Goal: Task Accomplishment & Management: Manage account settings

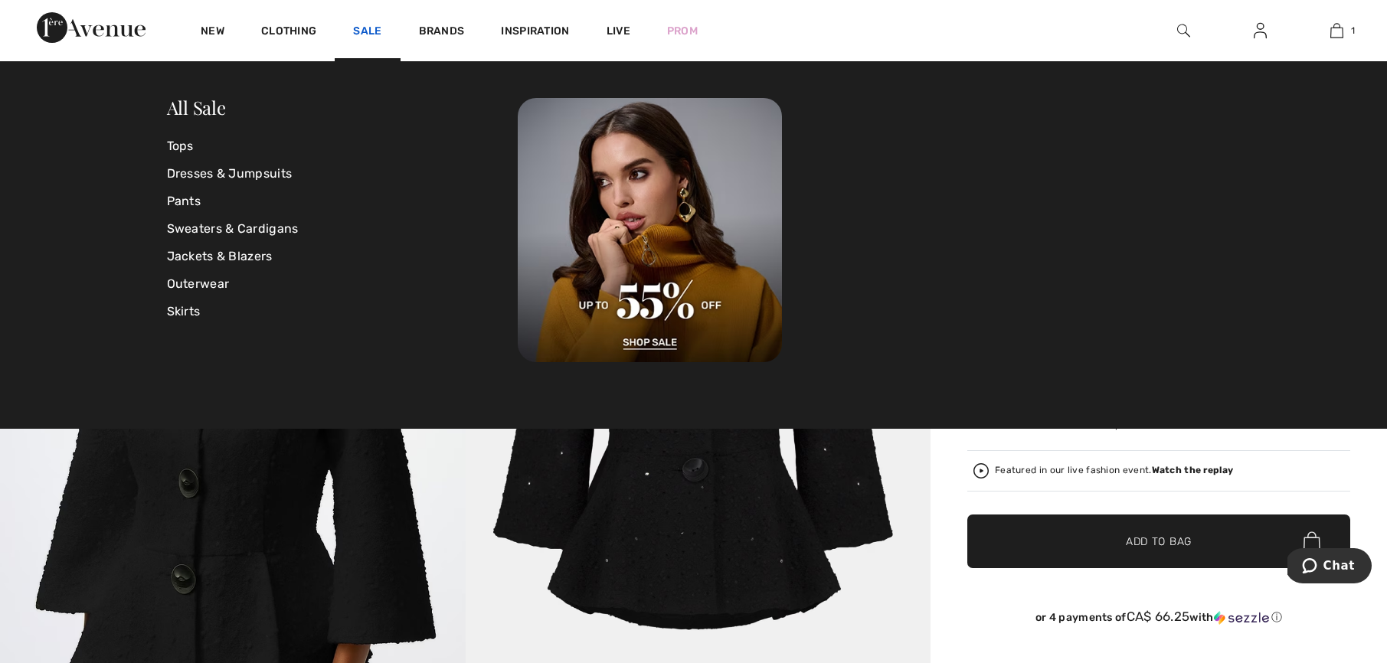
click at [365, 31] on link "Sale" at bounding box center [367, 33] width 28 height 16
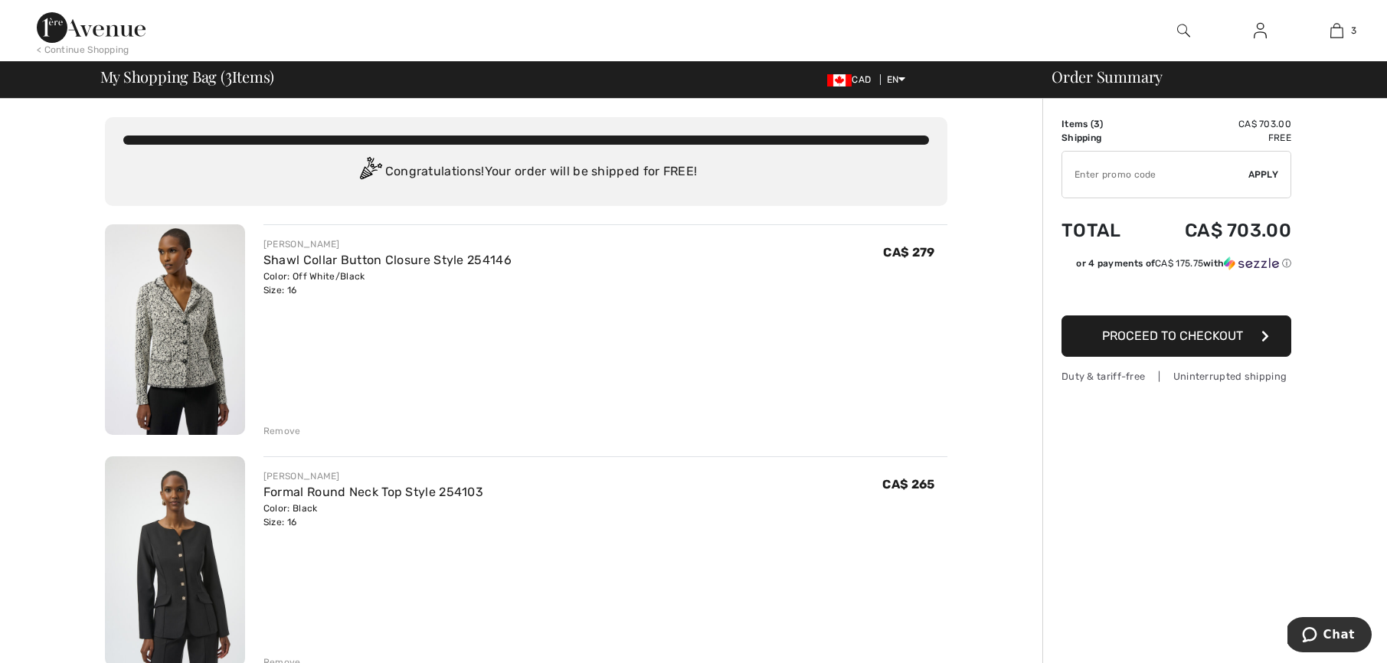
click at [1261, 26] on img at bounding box center [1260, 30] width 13 height 18
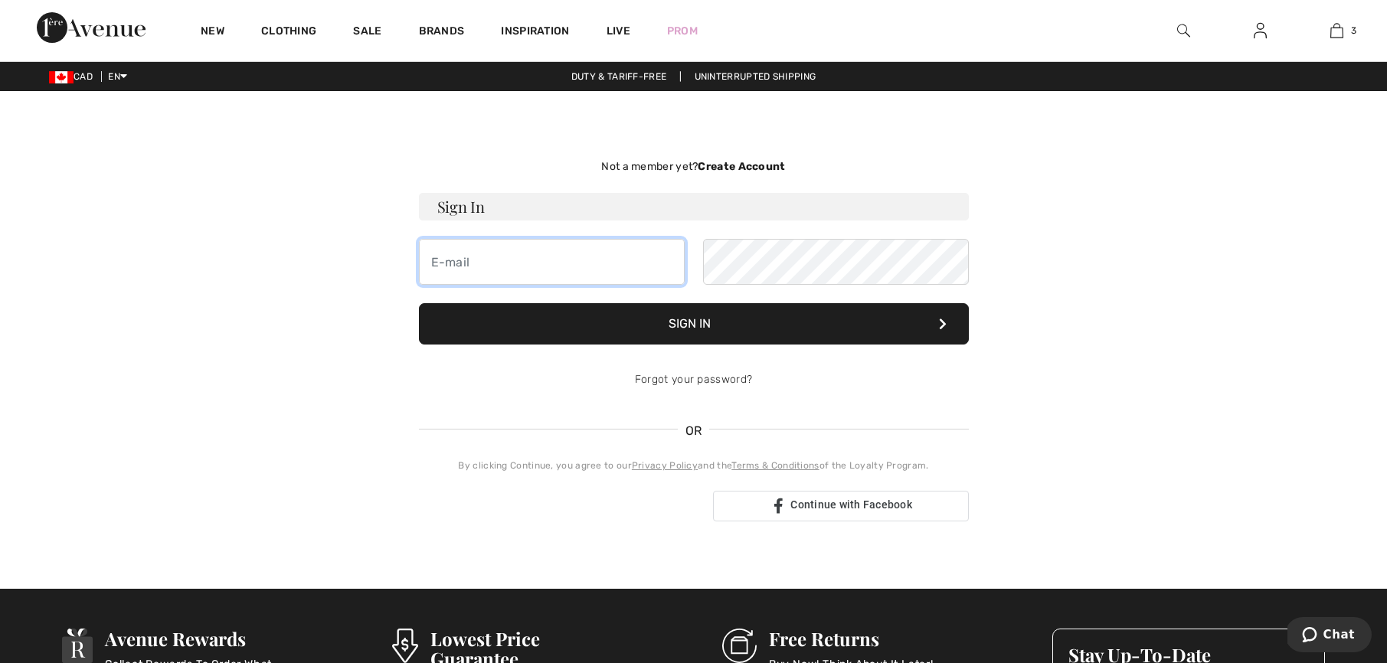
type input "catherine.mccauley@sympatico.ca"
click at [685, 320] on button "Sign In" at bounding box center [694, 323] width 550 height 41
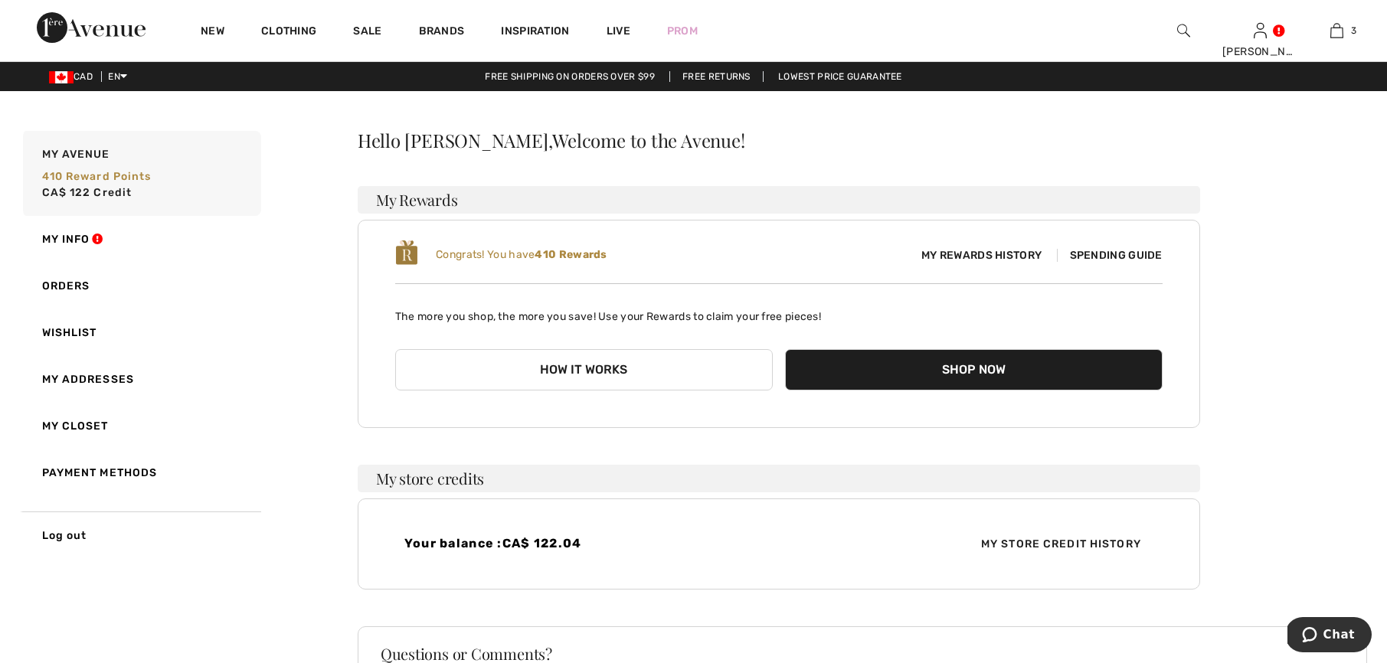
click at [614, 367] on button "How it works" at bounding box center [584, 369] width 378 height 41
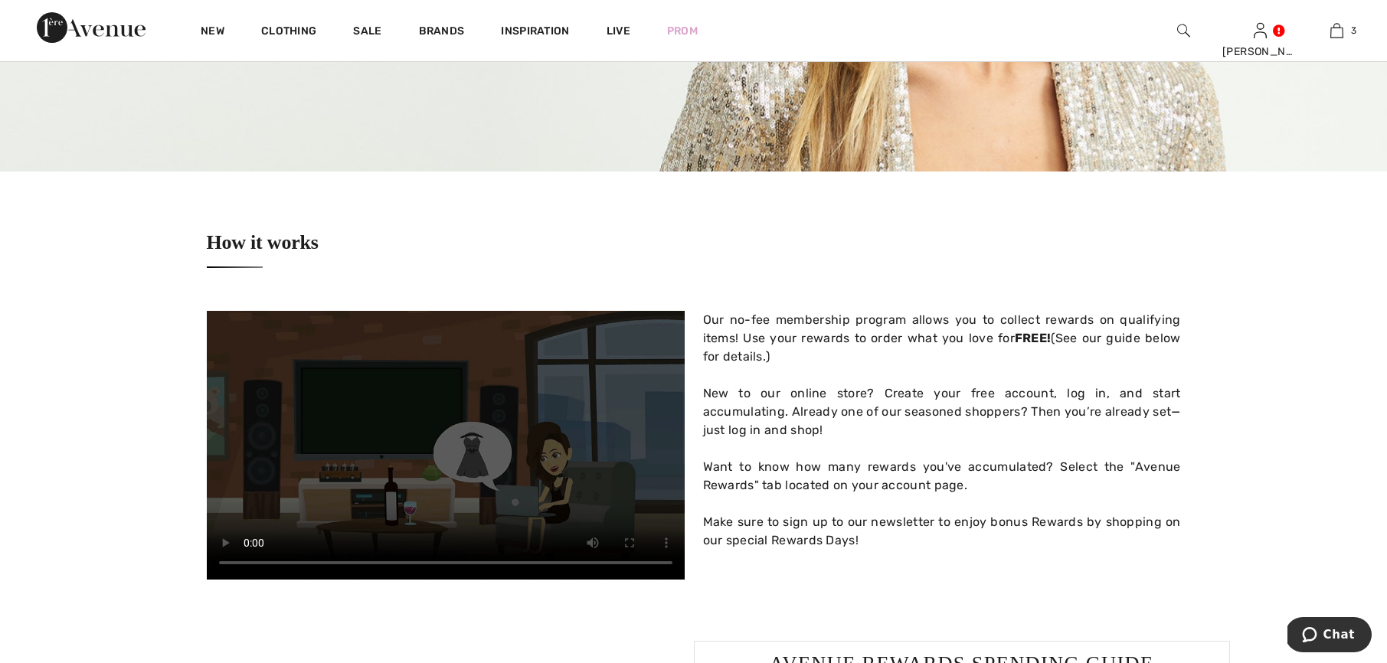
scroll to position [156, 0]
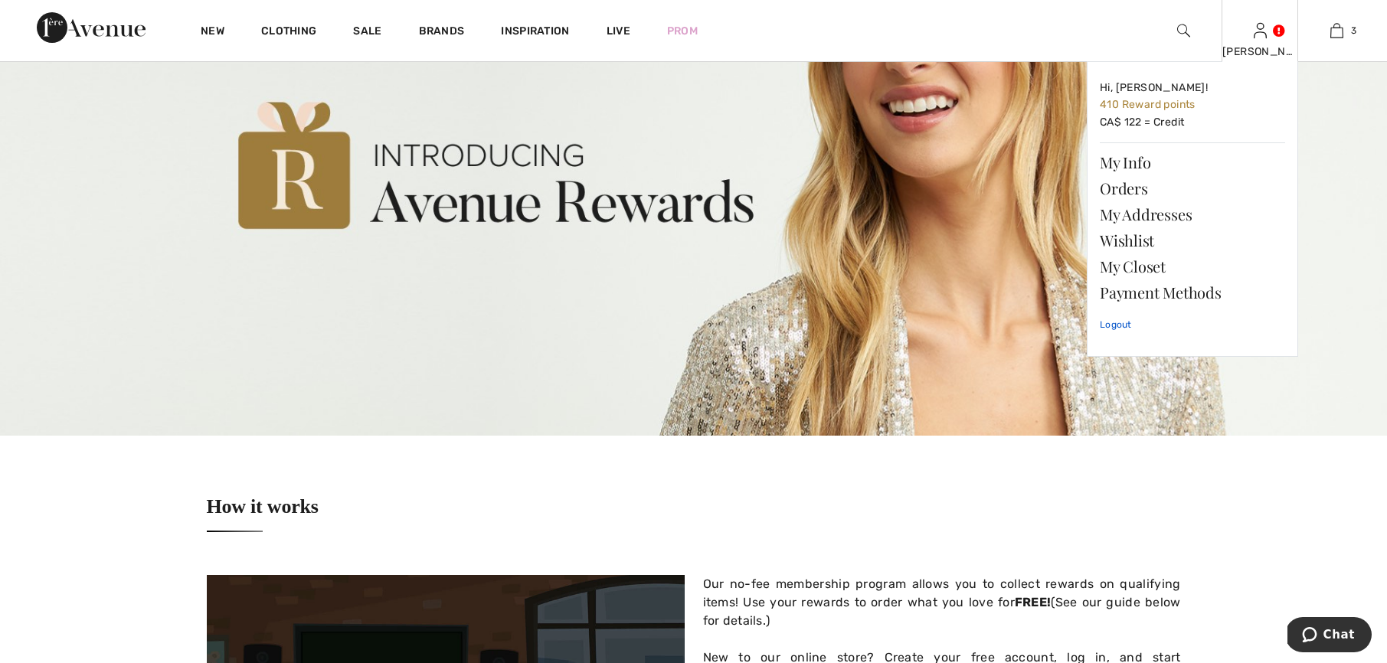
click at [1124, 323] on link "Logout" at bounding box center [1192, 325] width 185 height 38
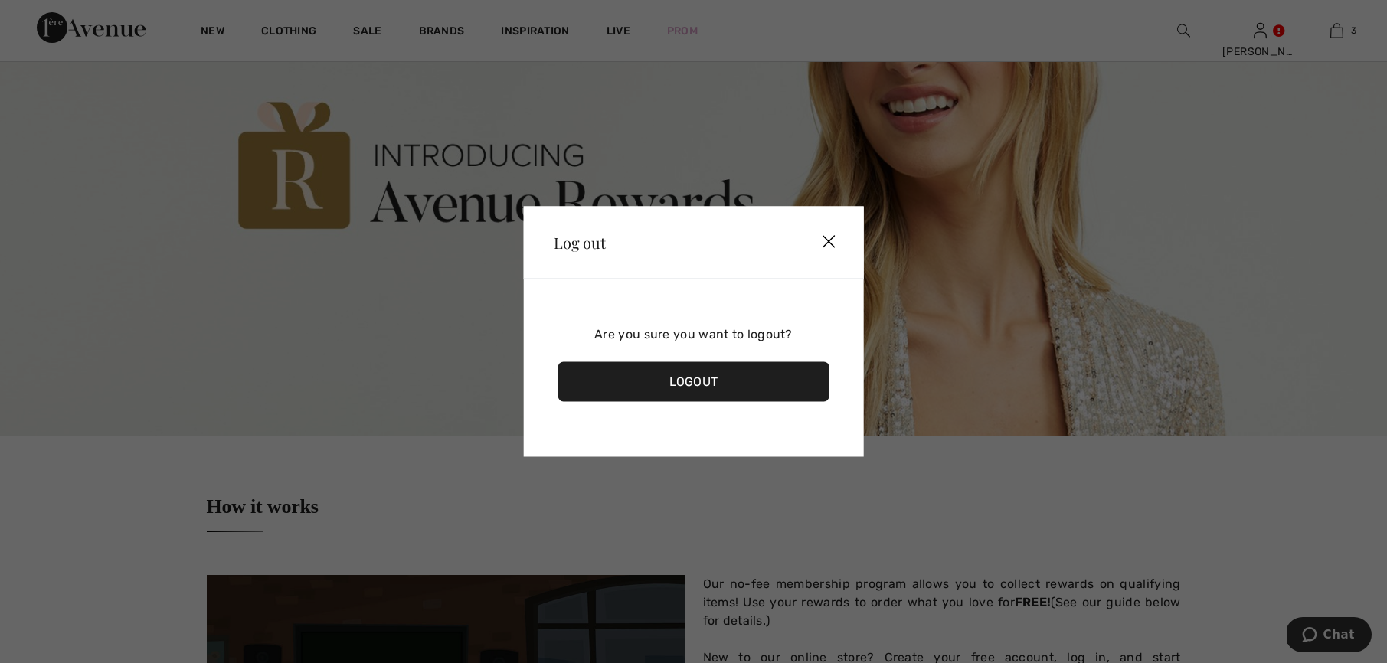
click at [689, 377] on div "Logout" at bounding box center [694, 382] width 272 height 40
